Goal: Information Seeking & Learning: Learn about a topic

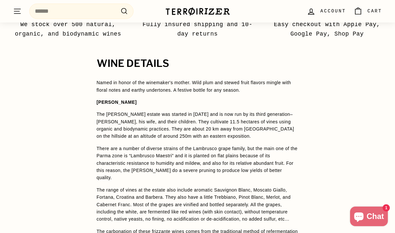
scroll to position [467, 0]
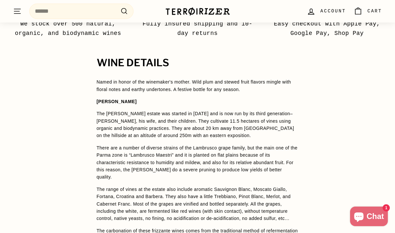
click at [244, 78] on p "Named in honor of the winemaker's mother. Wild plum and stewed fruit flavors mi…" at bounding box center [198, 85] width 202 height 15
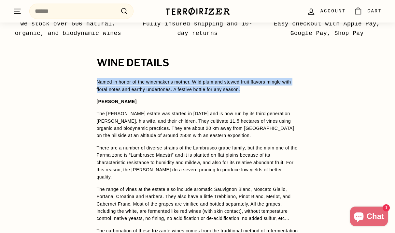
drag, startPoint x: 260, startPoint y: 80, endPoint x: 147, endPoint y: 67, distance: 114.5
click at [147, 67] on div "WINE DETAILS Named in honor of the winemaker's mother. Wild plum and stewed fru…" at bounding box center [198, 215] width 228 height 317
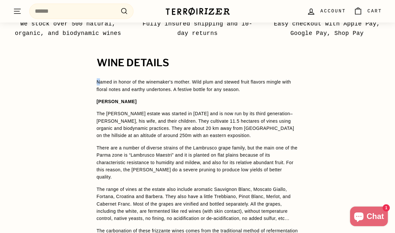
drag, startPoint x: 142, startPoint y: 66, endPoint x: 103, endPoint y: 74, distance: 40.3
click at [100, 74] on div "WINE DETAILS Named in honor of the winemaker's mother. Wild plum and stewed fru…" at bounding box center [198, 215] width 228 height 317
click at [102, 78] on p "Named in honor of the winemaker's mother. Wild plum and stewed fruit flavors mi…" at bounding box center [198, 85] width 202 height 15
click at [96, 72] on div "WINE DETAILS Named in honor of the winemaker's mother. Wild plum and stewed fru…" at bounding box center [198, 215] width 228 height 317
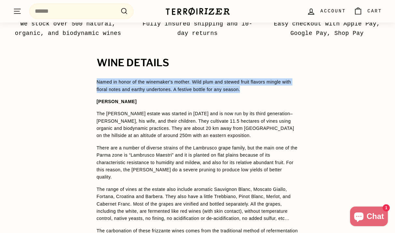
drag, startPoint x: 97, startPoint y: 73, endPoint x: 277, endPoint y: 77, distance: 179.7
click at [277, 78] on p "Named in honor of the winemaker's mother. Wild plum and stewed fruit flavors mi…" at bounding box center [198, 85] width 202 height 15
copy p "Named in honor of the winemaker's mother. Wild plum and stewed fruit flavors mi…"
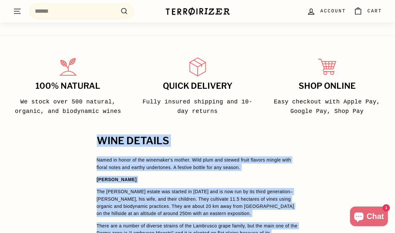
scroll to position [387, 0]
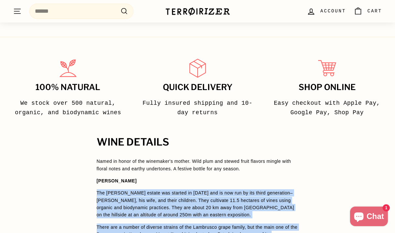
drag, startPoint x: 122, startPoint y: 196, endPoint x: 94, endPoint y: 182, distance: 30.5
copy span "Lor Ipsumd sitame con adipisc el 3225 sed do eiu tem in utl etdol magnaaliqu– E…"
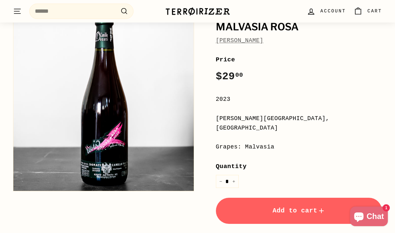
scroll to position [0, 0]
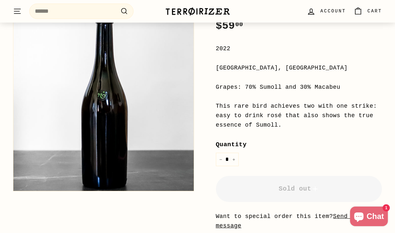
scroll to position [148, 0]
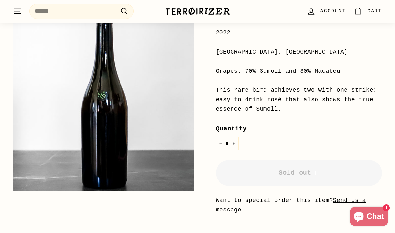
drag, startPoint x: 282, startPoint y: 110, endPoint x: 214, endPoint y: 92, distance: 69.9
click at [214, 92] on div "Els Jelipins [PERSON_NAME] Jelipins Price Regular price $59 00 $59.00 / 2022 [G…" at bounding box center [291, 98] width 181 height 329
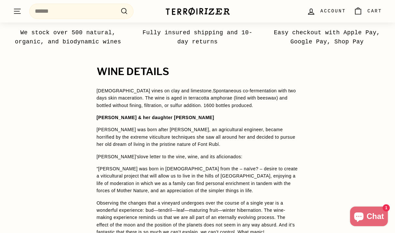
scroll to position [473, 0]
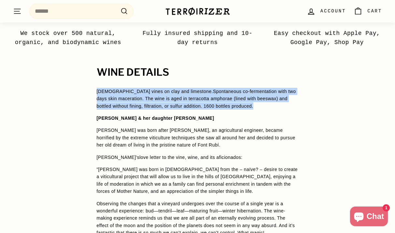
drag, startPoint x: 96, startPoint y: 90, endPoint x: 271, endPoint y: 107, distance: 176.2
copy p "100-year-old vines on clay and limestone. Spontaneous co-fermentation with two …"
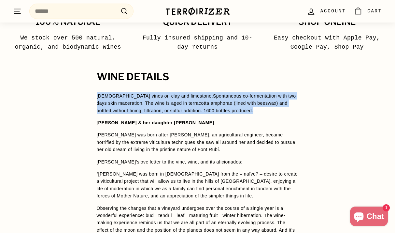
scroll to position [467, 0]
